Goal: Ask a question

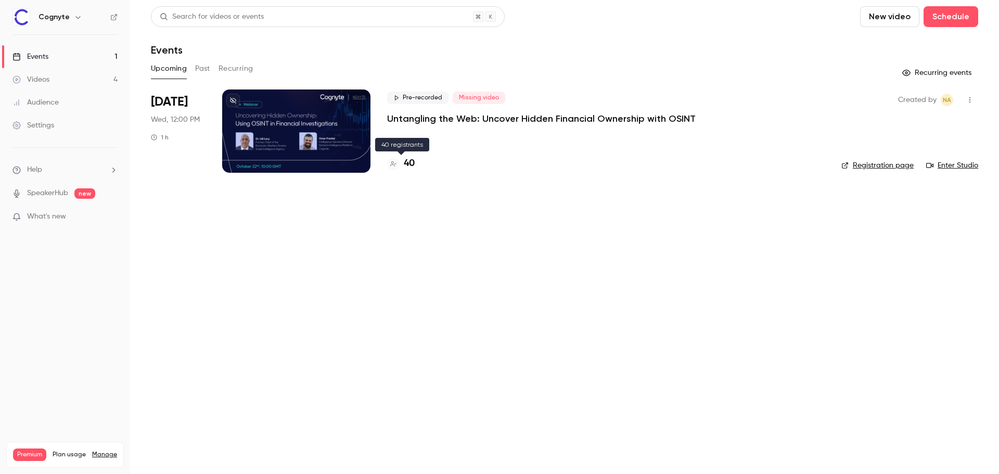
click at [412, 163] on h4 "40" at bounding box center [409, 164] width 11 height 14
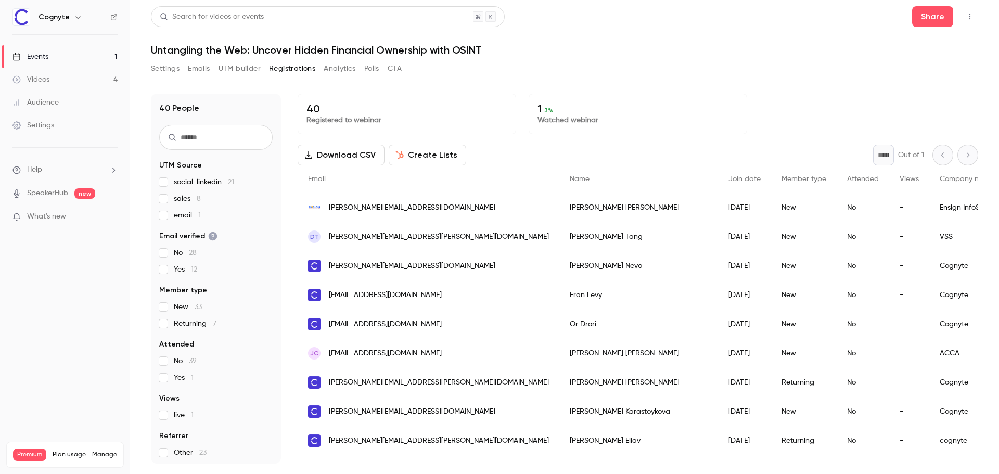
click at [60, 172] on li "Help" at bounding box center [64, 169] width 105 height 11
click at [190, 162] on link "Talk to [GEOGRAPHIC_DATA]" at bounding box center [192, 159] width 114 height 28
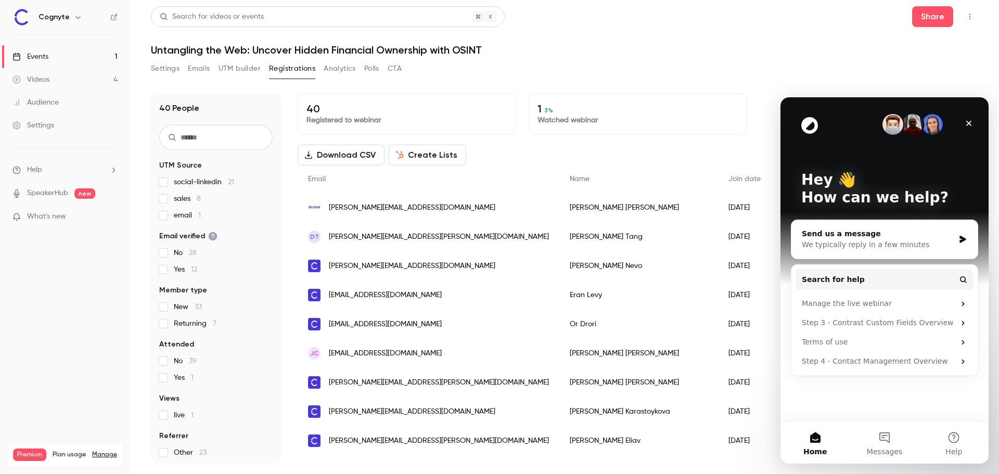
click at [830, 232] on div "Send us a message" at bounding box center [878, 234] width 153 height 11
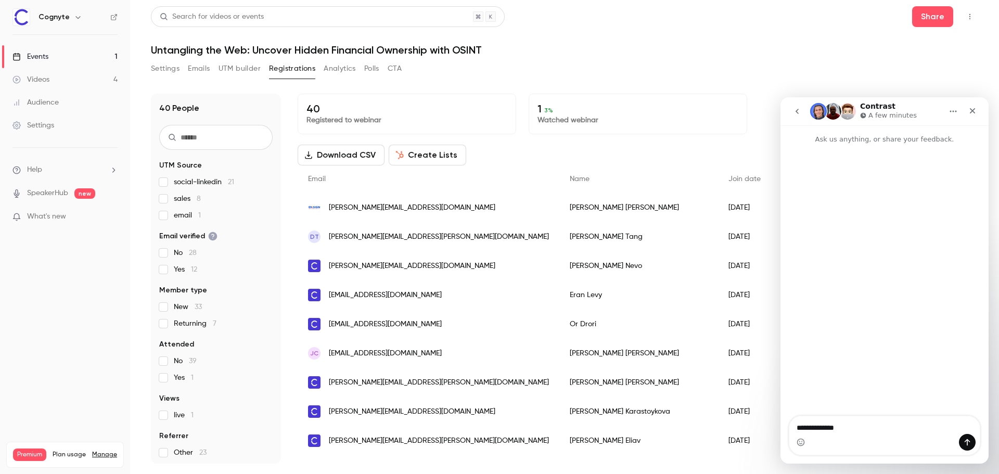
type textarea "**********"
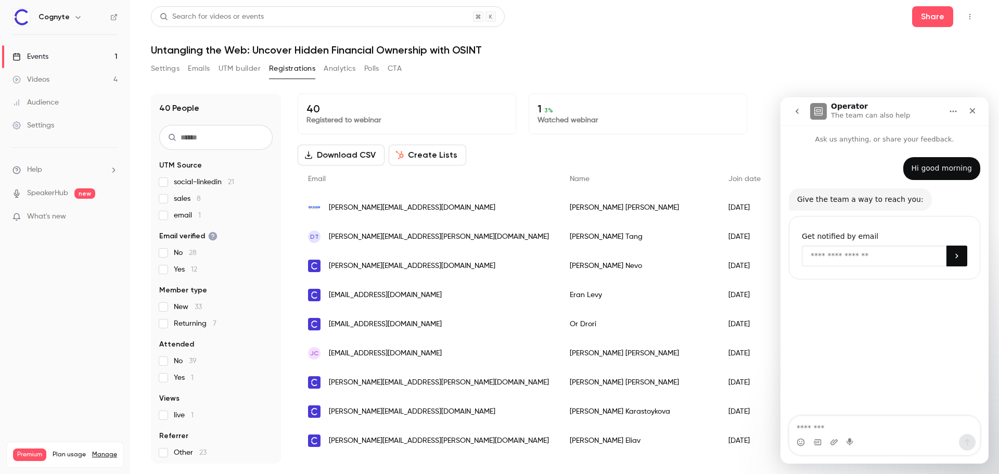
click at [835, 254] on input "Enter your email" at bounding box center [874, 256] width 145 height 21
click at [924, 109] on div "Operator The team can also help" at bounding box center [876, 112] width 132 height 18
click at [972, 112] on icon "Close" at bounding box center [973, 111] width 6 height 6
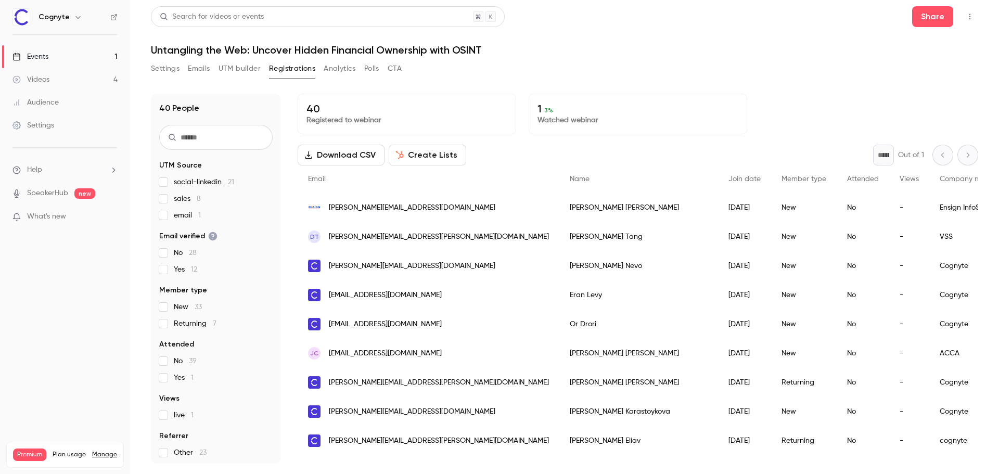
click at [32, 172] on span "Help" at bounding box center [34, 169] width 15 height 11
click at [194, 151] on link "Talk to [GEOGRAPHIC_DATA]" at bounding box center [192, 159] width 114 height 28
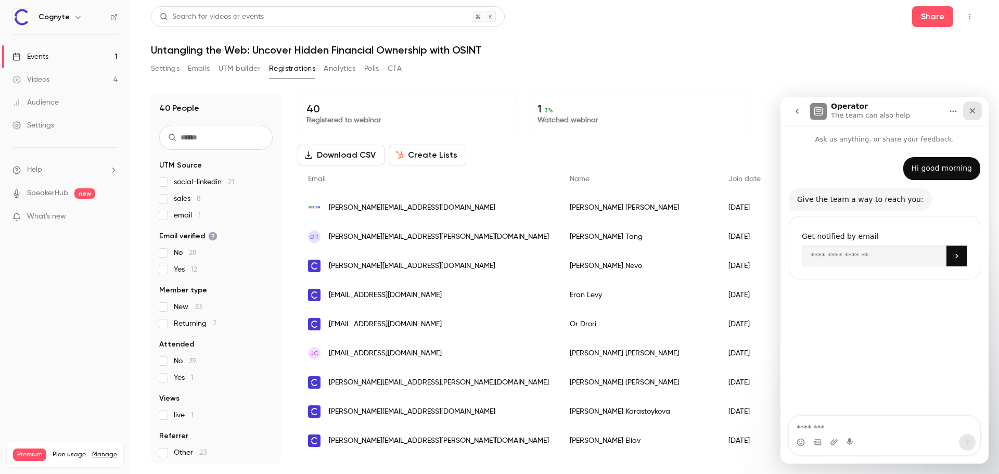
click at [976, 116] on div "Close" at bounding box center [973, 111] width 19 height 19
